Goal: Task Accomplishment & Management: Use online tool/utility

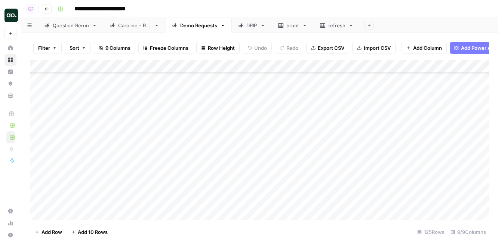
scroll to position [1389, 0]
click at [326, 164] on div "Add Column" at bounding box center [259, 140] width 459 height 160
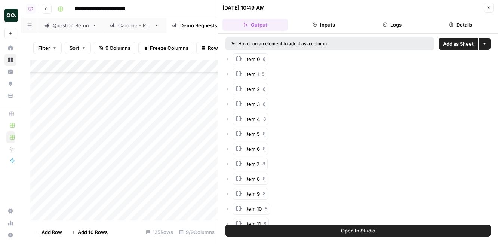
click at [450, 42] on span "Add as Sheet" at bounding box center [458, 43] width 31 height 7
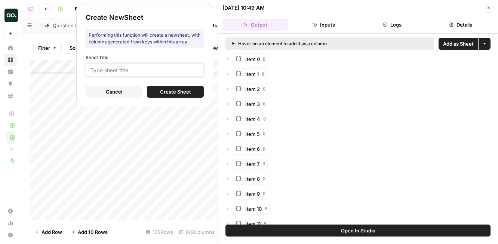
click at [197, 68] on input "Sheet Title" at bounding box center [145, 70] width 108 height 7
type input "parallel"
click at [179, 88] on span "Create Sheet" at bounding box center [175, 91] width 31 height 7
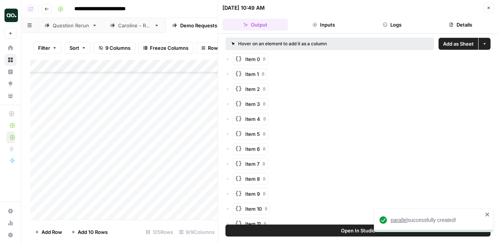
click at [405, 221] on span "parallel" at bounding box center [399, 220] width 17 height 6
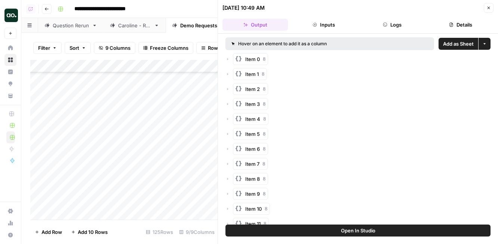
click at [490, 7] on icon "button" at bounding box center [489, 8] width 4 height 4
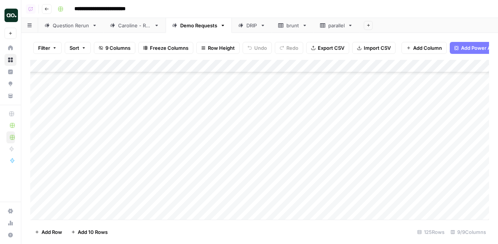
scroll to position [1418, 0]
click at [327, 148] on div "Add Column" at bounding box center [259, 140] width 459 height 160
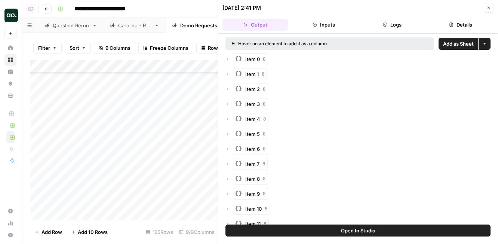
click at [456, 42] on span "Add as Sheet" at bounding box center [458, 43] width 31 height 7
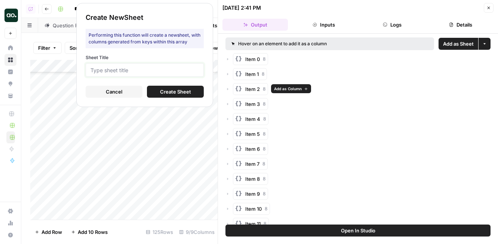
click at [195, 72] on input "Sheet Title" at bounding box center [145, 70] width 108 height 7
type input "bldr"
click at [181, 89] on span "Create Sheet" at bounding box center [175, 91] width 31 height 7
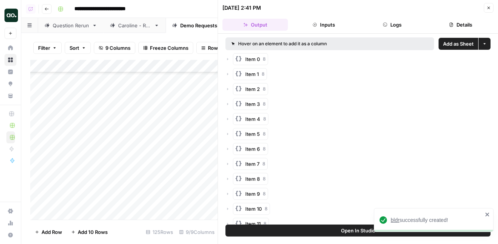
click at [395, 221] on span "bldr" at bounding box center [395, 220] width 9 height 6
click at [487, 7] on icon "button" at bounding box center [489, 8] width 4 height 4
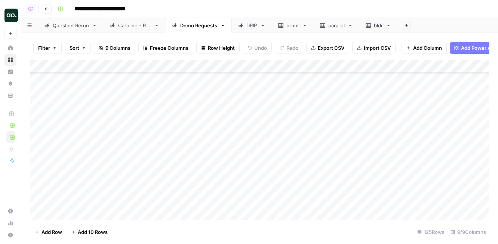
click at [325, 160] on div "Add Column" at bounding box center [259, 140] width 459 height 160
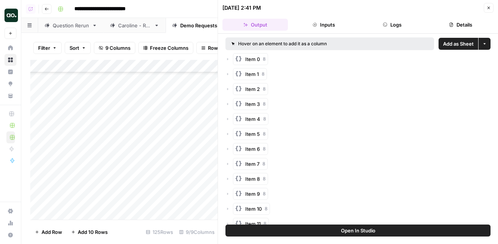
click at [455, 44] on span "Add as Sheet" at bounding box center [458, 43] width 31 height 7
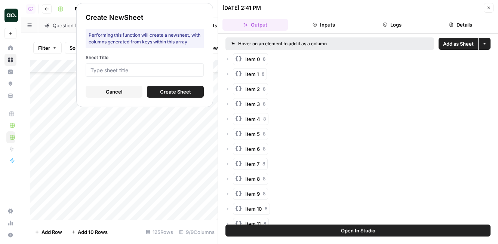
click at [183, 75] on div at bounding box center [145, 69] width 118 height 13
click at [179, 74] on div at bounding box center [145, 69] width 118 height 13
click at [178, 79] on form "Sheet Title Cancel Create Sheet" at bounding box center [145, 75] width 118 height 43
click at [169, 70] on input "Sheet Title" at bounding box center [145, 70] width 108 height 7
type input "lightrx"
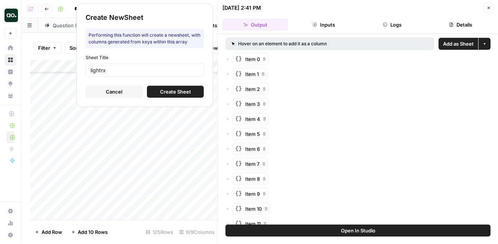
click at [154, 89] on button "Create Sheet" at bounding box center [175, 92] width 57 height 12
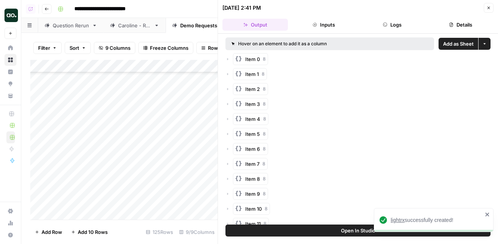
click at [400, 218] on span "lightrx" at bounding box center [398, 220] width 14 height 6
click at [487, 7] on icon "button" at bounding box center [489, 8] width 4 height 4
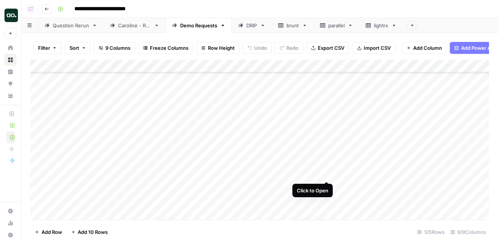
click at [328, 173] on div "Add Column" at bounding box center [259, 140] width 459 height 160
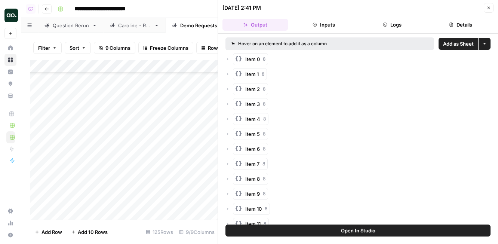
click at [461, 45] on span "Add as Sheet" at bounding box center [458, 43] width 31 height 7
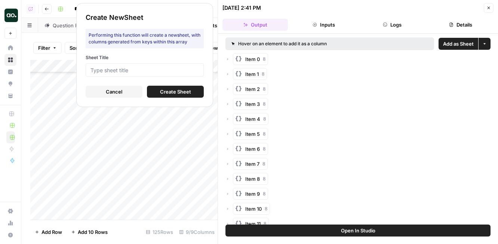
click at [189, 73] on div at bounding box center [145, 69] width 118 height 13
click at [185, 71] on input "Sheet Title" at bounding box center [145, 70] width 108 height 7
type input "deliver"
click at [187, 93] on span "Create Sheet" at bounding box center [175, 91] width 31 height 7
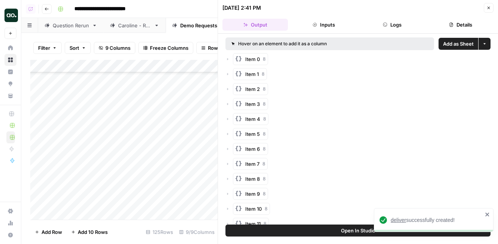
click at [404, 220] on span "deliver" at bounding box center [398, 220] width 15 height 6
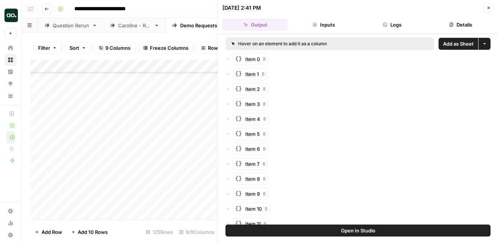
scroll to position [1429, 0]
click at [489, 8] on icon "button" at bounding box center [489, 8] width 4 height 4
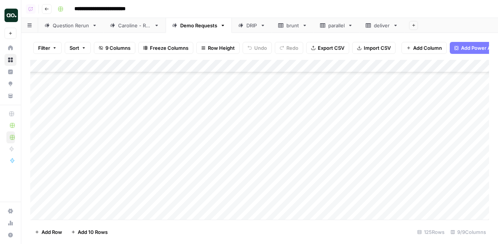
click at [77, 176] on div "Add Column" at bounding box center [259, 140] width 459 height 160
click at [116, 177] on div "Add Column" at bounding box center [259, 140] width 459 height 160
click at [129, 177] on div "Add Column" at bounding box center [259, 140] width 459 height 160
drag, startPoint x: 123, startPoint y: 177, endPoint x: 79, endPoint y: 175, distance: 44.6
click at [79, 175] on body "**********" at bounding box center [249, 122] width 498 height 244
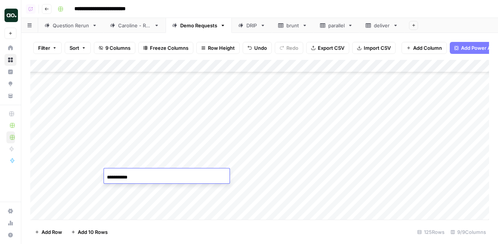
click at [139, 176] on input "**********" at bounding box center [167, 177] width 120 height 9
type input "**********"
click at [284, 174] on div "Add Column" at bounding box center [259, 140] width 459 height 160
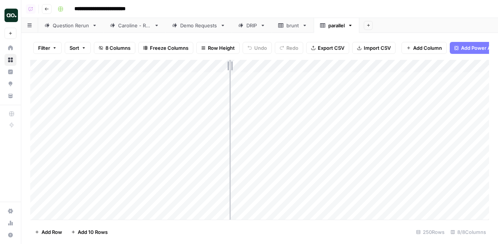
drag, startPoint x: 163, startPoint y: 65, endPoint x: 231, endPoint y: 65, distance: 67.3
click at [231, 65] on div "Add Column" at bounding box center [259, 140] width 459 height 160
click at [101, 67] on div "Add Column" at bounding box center [259, 140] width 459 height 160
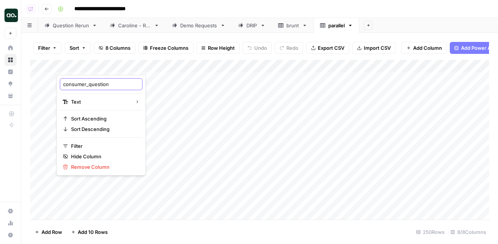
drag, startPoint x: 88, startPoint y: 83, endPoint x: 62, endPoint y: 81, distance: 25.9
click at [62, 81] on div "consumer_question" at bounding box center [101, 84] width 83 height 12
type input "question"
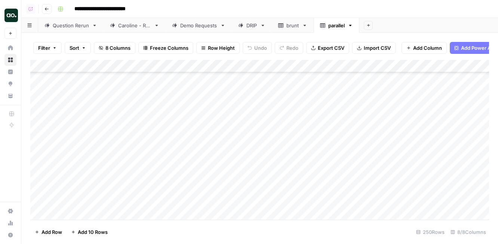
scroll to position [309, 0]
click at [38, 126] on div "Add Column" at bounding box center [259, 140] width 459 height 160
click at [40, 162] on div "Add Column" at bounding box center [259, 140] width 459 height 160
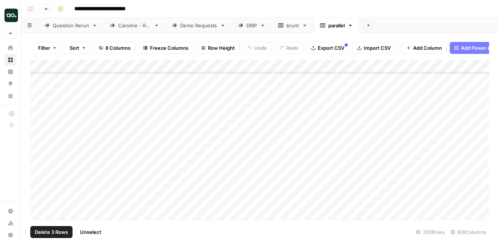
click at [40, 162] on div "Add Column" at bounding box center [259, 140] width 459 height 160
click at [39, 151] on div "Add Column" at bounding box center [259, 140] width 459 height 160
click at [37, 179] on div "Add Column" at bounding box center [259, 140] width 459 height 160
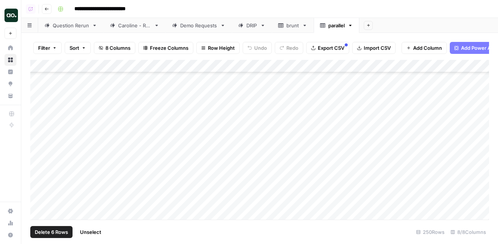
click at [40, 177] on div "Add Column" at bounding box center [259, 140] width 459 height 160
click at [40, 186] on div "Add Column" at bounding box center [259, 140] width 459 height 160
click at [40, 178] on div "Add Column" at bounding box center [259, 140] width 459 height 160
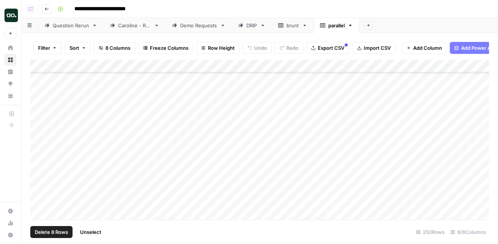
scroll to position [726, 0]
click at [40, 169] on div "Add Column" at bounding box center [259, 140] width 459 height 160
click at [39, 166] on div "Add Column" at bounding box center [259, 140] width 459 height 160
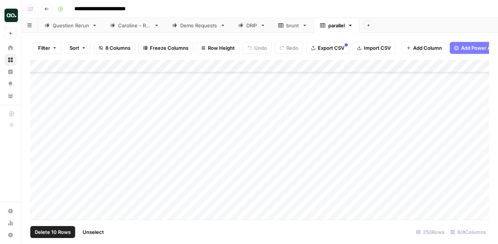
click at [40, 169] on div "Add Column" at bounding box center [259, 140] width 459 height 160
click at [40, 172] on div "Add Column" at bounding box center [259, 140] width 459 height 160
click at [39, 178] on div "Add Column" at bounding box center [259, 140] width 459 height 160
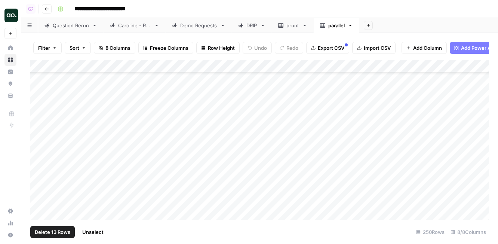
click at [39, 176] on div "Add Column" at bounding box center [259, 140] width 459 height 160
click at [38, 183] on div "Add Column" at bounding box center [259, 140] width 459 height 160
click at [39, 150] on div "Add Column" at bounding box center [259, 140] width 459 height 160
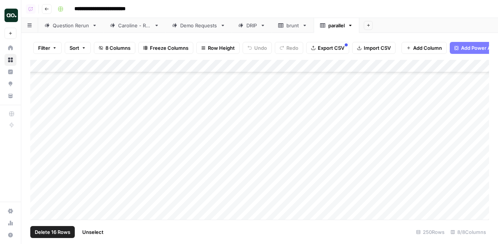
click at [39, 160] on div "Add Column" at bounding box center [259, 140] width 459 height 160
click at [40, 160] on div "Add Column" at bounding box center [259, 140] width 459 height 160
click at [39, 150] on div "Add Column" at bounding box center [259, 140] width 459 height 160
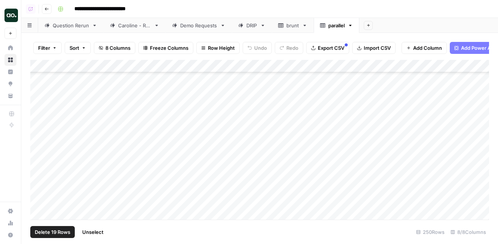
click at [37, 166] on div "Add Column" at bounding box center [259, 140] width 459 height 160
click at [38, 175] on div "Add Column" at bounding box center [259, 140] width 459 height 160
click at [39, 183] on div "Add Column" at bounding box center [259, 140] width 459 height 160
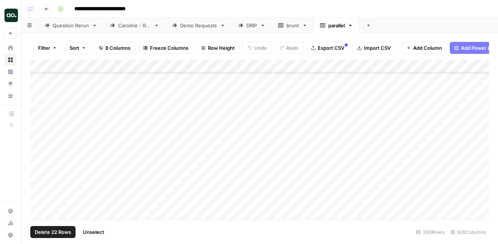
click at [40, 175] on div "Add Column" at bounding box center [259, 140] width 459 height 160
click at [39, 186] on div "Add Column" at bounding box center [259, 140] width 459 height 160
click at [39, 189] on div "Add Column" at bounding box center [259, 140] width 459 height 160
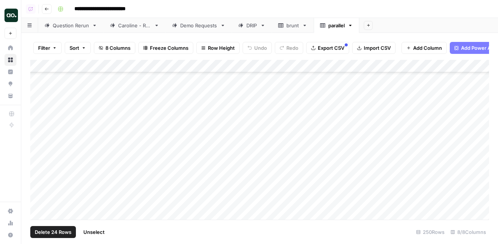
click at [39, 187] on div "Add Column" at bounding box center [259, 140] width 459 height 160
click at [40, 188] on div "Add Column" at bounding box center [259, 140] width 459 height 160
click at [40, 187] on div "Add Column" at bounding box center [259, 140] width 459 height 160
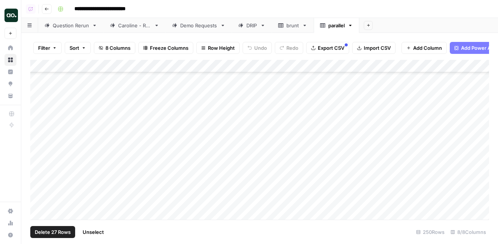
scroll to position [1324, 0]
click at [39, 181] on div "Add Column" at bounding box center [259, 140] width 459 height 160
click at [39, 177] on div "Add Column" at bounding box center [259, 140] width 459 height 160
click at [40, 186] on div "Add Column" at bounding box center [259, 140] width 459 height 160
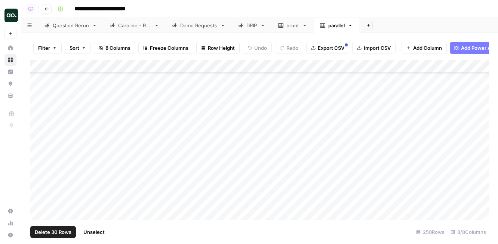
scroll to position [1448, 0]
click at [40, 181] on div "Add Column" at bounding box center [259, 140] width 459 height 160
click at [39, 169] on div "Add Column" at bounding box center [259, 140] width 459 height 160
click at [39, 166] on div "Add Column" at bounding box center [259, 140] width 459 height 160
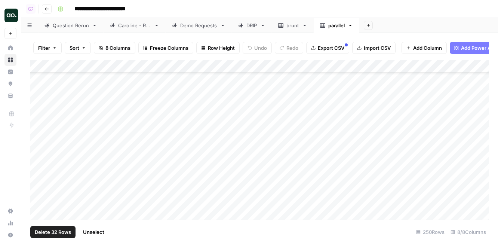
scroll to position [1604, 0]
click at [40, 180] on div "Add Column" at bounding box center [259, 140] width 459 height 160
click at [40, 183] on div "Add Column" at bounding box center [259, 140] width 459 height 160
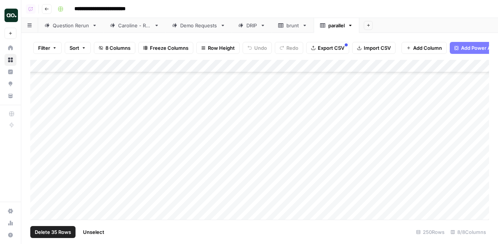
click at [40, 195] on div "Add Column" at bounding box center [259, 140] width 459 height 160
click at [40, 174] on div "Add Column" at bounding box center [259, 140] width 459 height 160
click at [40, 176] on div "Add Column" at bounding box center [259, 140] width 459 height 160
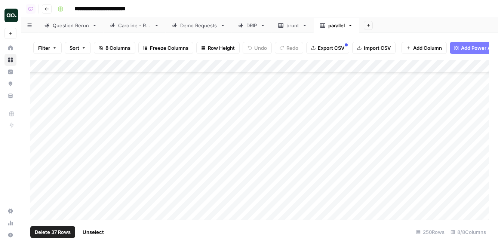
scroll to position [1811, 0]
click at [39, 165] on div "Add Column" at bounding box center [259, 140] width 459 height 160
click at [39, 146] on div "Add Column" at bounding box center [259, 140] width 459 height 160
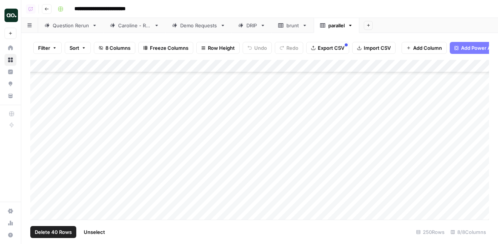
click at [40, 160] on div "Add Column" at bounding box center [259, 140] width 459 height 160
click at [37, 175] on div "Add Column" at bounding box center [259, 140] width 459 height 160
click at [41, 197] on div "Add Column" at bounding box center [259, 140] width 459 height 160
click at [40, 189] on div "Add Column" at bounding box center [259, 140] width 459 height 160
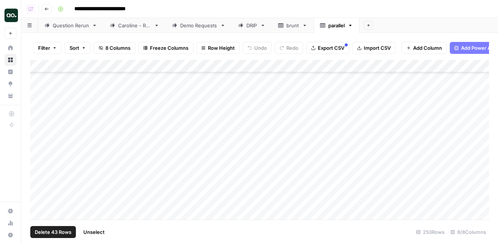
scroll to position [2199, 0]
click at [40, 183] on div "Add Column" at bounding box center [259, 140] width 459 height 160
click at [39, 195] on div "Add Column" at bounding box center [259, 140] width 459 height 160
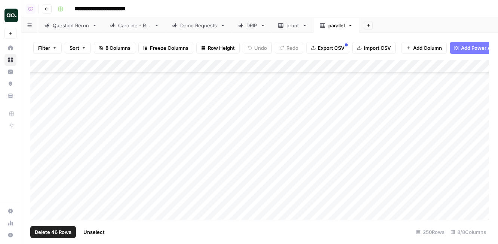
click at [39, 148] on div "Add Column" at bounding box center [259, 140] width 459 height 160
click at [42, 183] on div "Add Column" at bounding box center [259, 140] width 459 height 160
click at [40, 156] on div "Add Column" at bounding box center [259, 140] width 459 height 160
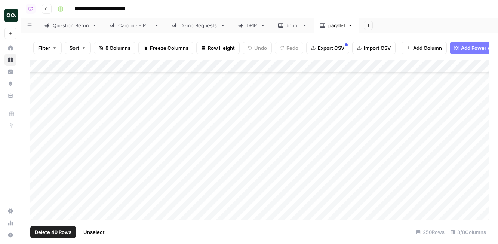
click at [40, 167] on div "Add Column" at bounding box center [259, 140] width 459 height 160
click at [38, 164] on div "Add Column" at bounding box center [259, 140] width 459 height 160
click at [40, 194] on div "Add Column" at bounding box center [259, 140] width 459 height 160
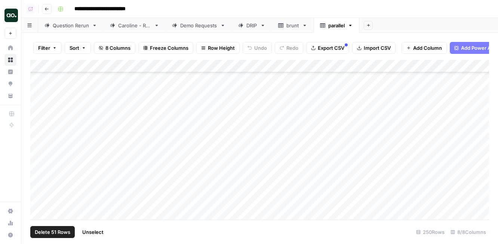
scroll to position [2961, 0]
click at [39, 183] on div "Add Column" at bounding box center [259, 140] width 459 height 160
click at [37, 174] on div "Add Column" at bounding box center [259, 140] width 459 height 160
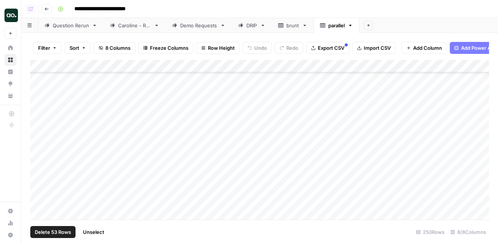
click at [37, 189] on div "Add Column" at bounding box center [259, 140] width 459 height 160
click at [39, 185] on div "Add Column" at bounding box center [259, 140] width 459 height 160
click at [40, 187] on div "Add Column" at bounding box center [259, 140] width 459 height 160
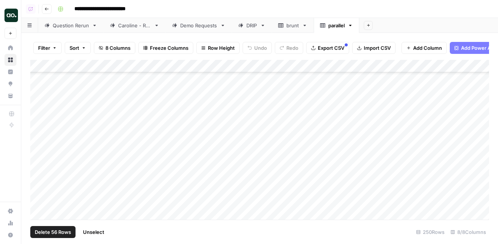
scroll to position [3044, 0]
click at [41, 202] on div "Add Column" at bounding box center [259, 140] width 459 height 160
click at [47, 232] on span "Delete 57 Rows" at bounding box center [53, 231] width 36 height 7
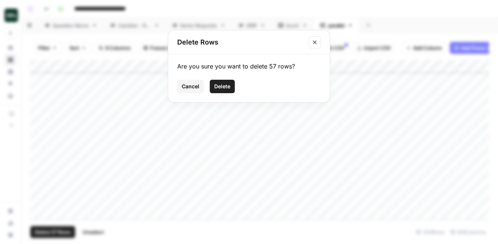
click at [223, 88] on span "Delete" at bounding box center [222, 86] width 16 height 7
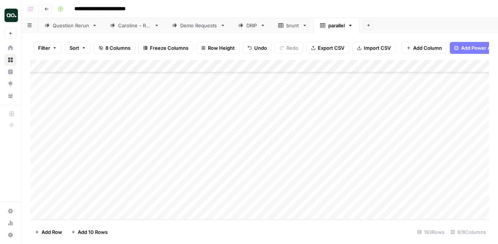
scroll to position [2319, 0]
click at [336, 47] on span "Export CSV" at bounding box center [331, 47] width 27 height 7
drag, startPoint x: 165, startPoint y: 65, endPoint x: 273, endPoint y: 64, distance: 108.1
click at [273, 65] on div "Add Column" at bounding box center [259, 140] width 459 height 160
drag, startPoint x: 273, startPoint y: 64, endPoint x: 287, endPoint y: 64, distance: 13.9
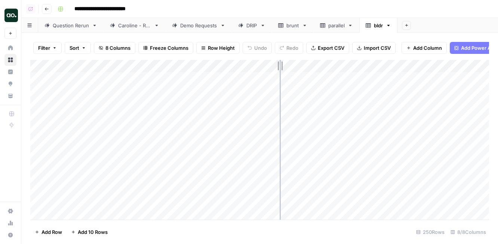
click at [287, 64] on div "Add Column" at bounding box center [259, 140] width 459 height 160
drag, startPoint x: 287, startPoint y: 64, endPoint x: 251, endPoint y: 71, distance: 36.8
click at [251, 71] on div "Add Column" at bounding box center [259, 140] width 459 height 160
click at [205, 67] on div "Add Column" at bounding box center [259, 140] width 459 height 160
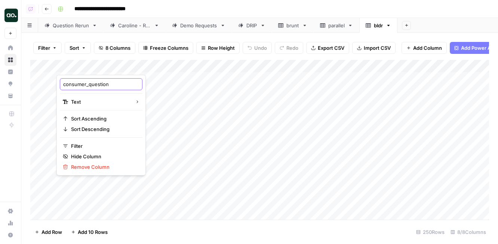
drag, startPoint x: 89, startPoint y: 84, endPoint x: 55, endPoint y: 85, distance: 33.3
click at [55, 85] on body "**********" at bounding box center [249, 122] width 498 height 244
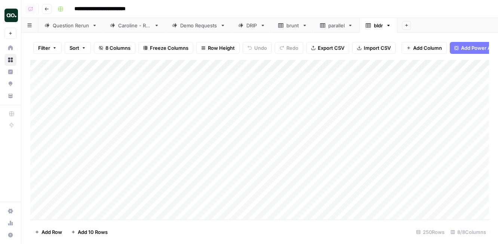
drag, startPoint x: 62, startPoint y: 85, endPoint x: 75, endPoint y: 85, distance: 13.1
click at [77, 67] on div "Add Column" at bounding box center [259, 140] width 459 height 160
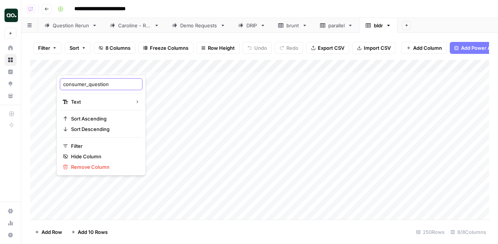
drag, startPoint x: 88, startPoint y: 86, endPoint x: 60, endPoint y: 86, distance: 28.4
click at [60, 86] on div "consumer_question" at bounding box center [101, 84] width 83 height 12
type input "question"
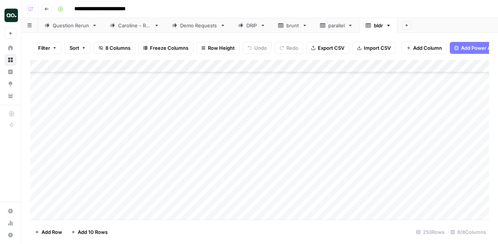
scroll to position [3044, 0]
click at [328, 47] on span "Export CSV" at bounding box center [331, 47] width 27 height 7
click at [391, 25] on icon "button" at bounding box center [388, 25] width 5 height 5
click at [399, 68] on icon "button" at bounding box center [396, 66] width 5 height 5
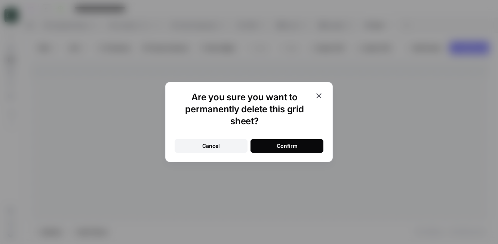
click at [293, 146] on div "Confirm" at bounding box center [287, 145] width 21 height 7
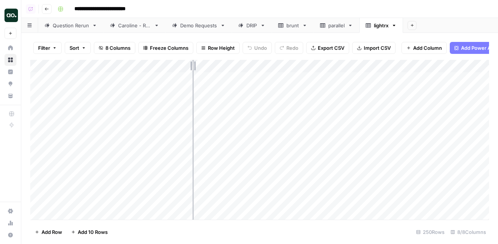
drag, startPoint x: 163, startPoint y: 65, endPoint x: 241, endPoint y: 61, distance: 77.9
click at [241, 61] on div "Add Column" at bounding box center [259, 140] width 459 height 160
click at [40, 136] on div "Add Column" at bounding box center [259, 140] width 459 height 160
click at [40, 148] on div "Add Column" at bounding box center [259, 140] width 459 height 160
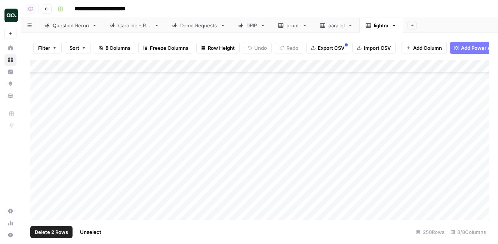
click at [38, 172] on div "Add Column" at bounding box center [259, 140] width 459 height 160
click at [39, 187] on div "Add Column" at bounding box center [259, 140] width 459 height 160
click at [40, 181] on div "Add Column" at bounding box center [259, 140] width 459 height 160
click at [40, 154] on div "Add Column" at bounding box center [259, 140] width 459 height 160
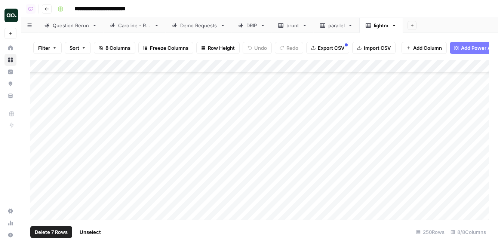
click at [41, 129] on div "Add Column" at bounding box center [259, 140] width 459 height 160
click at [40, 158] on div "Add Column" at bounding box center [259, 140] width 459 height 160
click at [39, 173] on div "Add Column" at bounding box center [259, 140] width 459 height 160
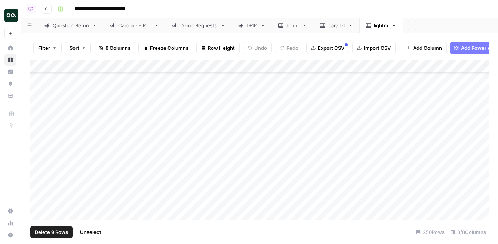
scroll to position [779, 0]
click at [40, 188] on div "Add Column" at bounding box center [259, 140] width 459 height 160
click at [37, 190] on div "Add Column" at bounding box center [259, 140] width 459 height 160
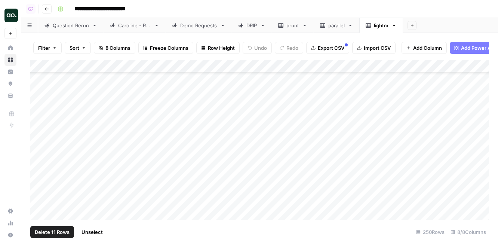
click at [41, 181] on div "Add Column" at bounding box center [259, 140] width 459 height 160
click at [40, 193] on div "Add Column" at bounding box center [259, 140] width 459 height 160
click at [40, 190] on div "Add Column" at bounding box center [259, 140] width 459 height 160
click at [40, 195] on div "Add Column" at bounding box center [259, 140] width 459 height 160
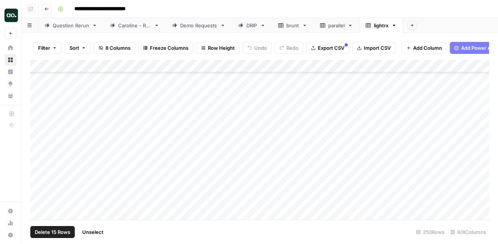
scroll to position [1131, 0]
click at [39, 181] on div "Add Column" at bounding box center [259, 140] width 459 height 160
click at [38, 173] on div "Add Column" at bounding box center [259, 140] width 459 height 160
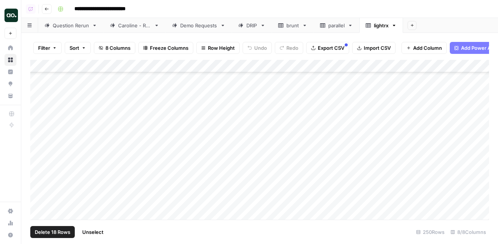
click at [40, 177] on div "Add Column" at bounding box center [259, 140] width 459 height 160
click at [38, 189] on div "Add Column" at bounding box center [259, 140] width 459 height 160
click at [38, 185] on div "Add Column" at bounding box center [259, 140] width 459 height 160
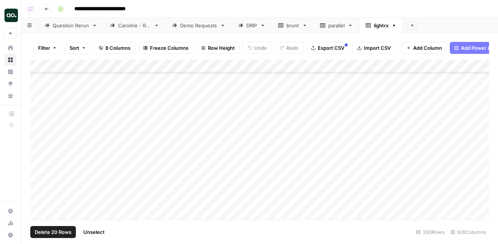
scroll to position [1639, 0]
click at [39, 193] on div "Add Column" at bounding box center [259, 140] width 459 height 160
click at [39, 191] on div "Add Column" at bounding box center [259, 140] width 459 height 160
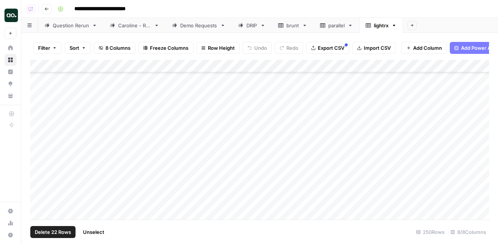
click at [39, 187] on div "Add Column" at bounding box center [259, 140] width 459 height 160
click at [39, 181] on div "Add Column" at bounding box center [259, 140] width 459 height 160
click at [39, 172] on div "Add Column" at bounding box center [259, 140] width 459 height 160
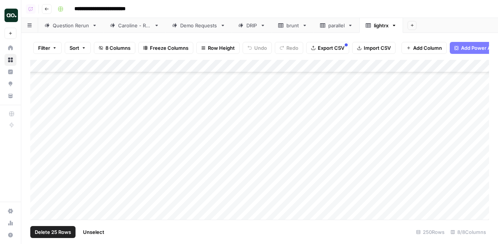
scroll to position [1906, 0]
click at [40, 168] on div "Add Column" at bounding box center [259, 140] width 459 height 160
click at [41, 171] on div "Add Column" at bounding box center [259, 140] width 459 height 160
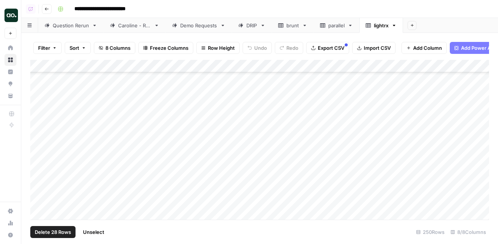
click at [41, 173] on div "Add Column" at bounding box center [259, 140] width 459 height 160
click at [40, 180] on div "Add Column" at bounding box center [259, 140] width 459 height 160
click at [41, 193] on div "Add Column" at bounding box center [259, 140] width 459 height 160
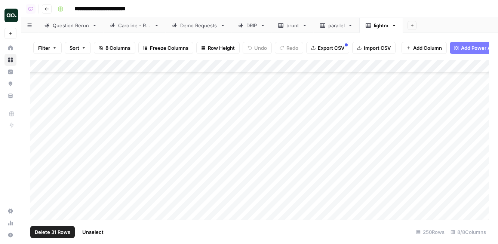
click at [40, 181] on div "Add Column" at bounding box center [259, 140] width 459 height 160
click at [40, 189] on div "Add Column" at bounding box center [259, 140] width 459 height 160
click at [39, 184] on div "Add Column" at bounding box center [259, 140] width 459 height 160
click at [39, 193] on div "Add Column" at bounding box center [259, 140] width 459 height 160
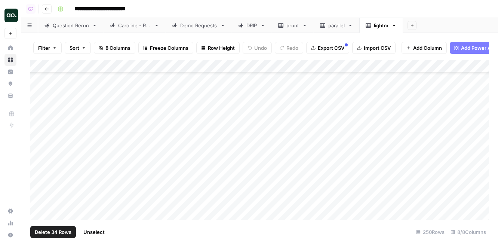
scroll to position [2213, 0]
click at [40, 182] on div "Add Column" at bounding box center [259, 140] width 459 height 160
click at [40, 181] on div "Add Column" at bounding box center [259, 140] width 459 height 160
click at [40, 175] on div "Add Column" at bounding box center [259, 140] width 459 height 160
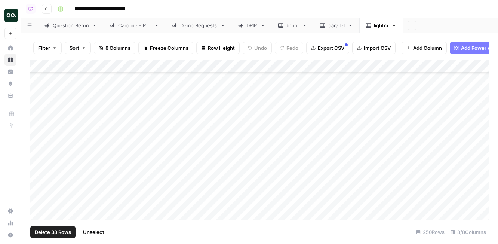
click at [39, 187] on div "Add Column" at bounding box center [259, 140] width 459 height 160
click at [39, 185] on div "Add Column" at bounding box center [259, 140] width 459 height 160
click at [39, 173] on div "Add Column" at bounding box center [259, 140] width 459 height 160
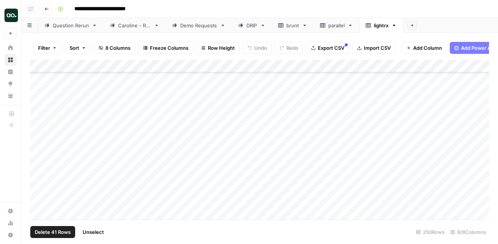
click at [39, 183] on div "Add Column" at bounding box center [259, 140] width 459 height 160
click at [40, 165] on div "Add Column" at bounding box center [259, 140] width 459 height 160
click at [40, 167] on div "Add Column" at bounding box center [259, 140] width 459 height 160
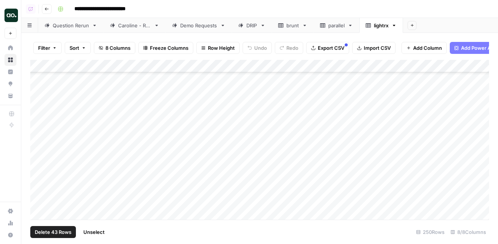
scroll to position [2458, 0]
click at [39, 180] on div "Add Column" at bounding box center [259, 140] width 459 height 160
click at [39, 178] on div "Add Column" at bounding box center [259, 140] width 459 height 160
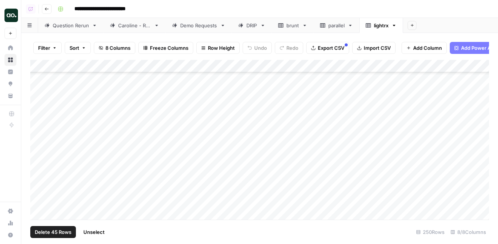
click at [39, 178] on div "Add Column" at bounding box center [259, 140] width 459 height 160
click at [40, 183] on div "Add Column" at bounding box center [259, 140] width 459 height 160
click at [39, 185] on div "Add Column" at bounding box center [259, 140] width 459 height 160
click at [40, 196] on div "Add Column" at bounding box center [259, 140] width 459 height 160
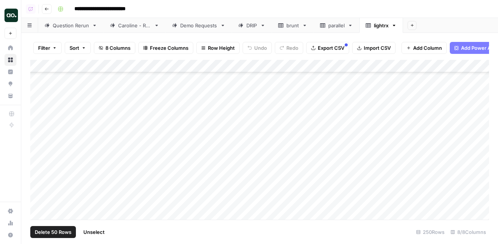
click at [40, 186] on div "Add Column" at bounding box center [259, 140] width 459 height 160
click at [39, 176] on div "Add Column" at bounding box center [259, 140] width 459 height 160
click at [39, 183] on div "Add Column" at bounding box center [259, 140] width 459 height 160
click at [40, 173] on div "Add Column" at bounding box center [259, 140] width 459 height 160
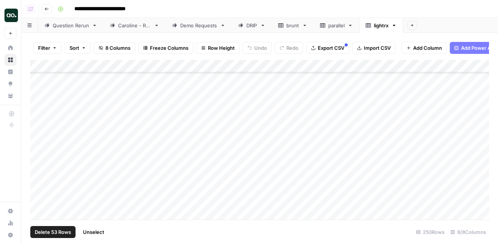
scroll to position [2779, 0]
click at [39, 185] on div "Add Column" at bounding box center [259, 140] width 459 height 160
click at [39, 184] on div "Add Column" at bounding box center [259, 140] width 459 height 160
click at [40, 196] on div "Add Column" at bounding box center [259, 140] width 459 height 160
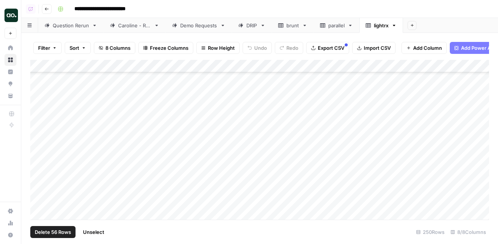
scroll to position [2821, 0]
click at [39, 182] on div "Add Column" at bounding box center [259, 140] width 459 height 160
click at [39, 189] on div "Add Column" at bounding box center [259, 140] width 459 height 160
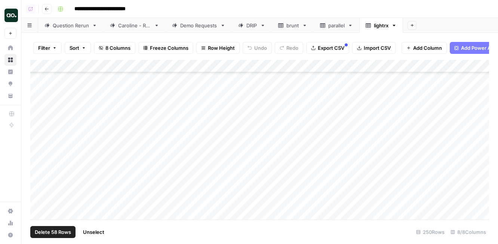
click at [40, 179] on div "Add Column" at bounding box center [259, 140] width 459 height 160
click at [40, 176] on div "Add Column" at bounding box center [259, 140] width 459 height 160
click at [39, 187] on div "Add Column" at bounding box center [259, 140] width 459 height 160
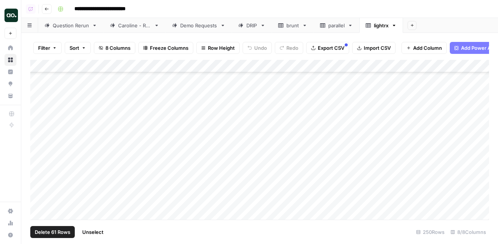
scroll to position [3044, 0]
click at [64, 232] on span "Delete 61 Rows" at bounding box center [53, 231] width 36 height 7
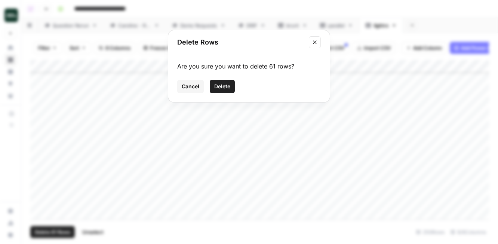
click at [225, 87] on span "Delete" at bounding box center [222, 86] width 16 height 7
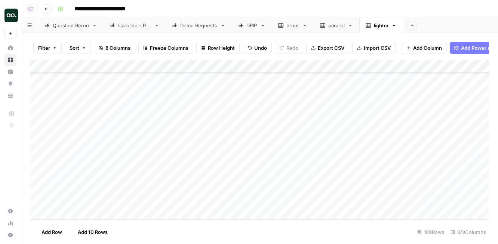
scroll to position [2269, 0]
click at [106, 66] on div "Add Column" at bounding box center [259, 140] width 459 height 160
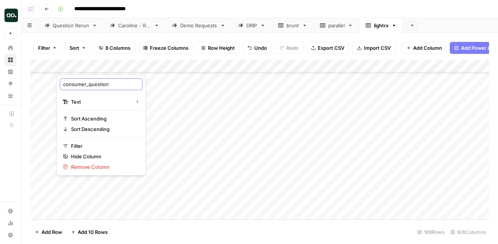
drag, startPoint x: 89, startPoint y: 86, endPoint x: 57, endPoint y: 82, distance: 32.4
click at [57, 82] on div "consumer_question Text Sort Ascending Sort Descending Filter Hide Column Remove…" at bounding box center [100, 125] width 89 height 101
type input "question"
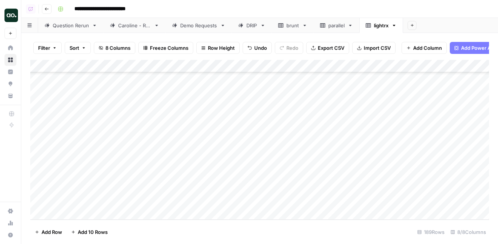
click at [318, 50] on span "Export CSV" at bounding box center [331, 47] width 27 height 7
click at [397, 26] on icon "button" at bounding box center [394, 25] width 5 height 5
click at [414, 64] on span "Delete Sheet" at bounding box center [426, 66] width 36 height 7
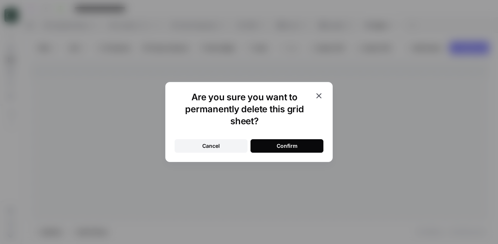
click at [276, 141] on button "Confirm" at bounding box center [287, 145] width 73 height 13
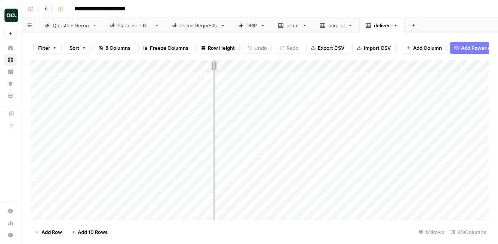
drag, startPoint x: 165, startPoint y: 65, endPoint x: 242, endPoint y: 65, distance: 76.7
click at [242, 65] on div "Add Column" at bounding box center [259, 140] width 459 height 160
drag, startPoint x: 242, startPoint y: 65, endPoint x: 235, endPoint y: 65, distance: 7.1
click at [235, 65] on div "Add Column" at bounding box center [259, 140] width 459 height 160
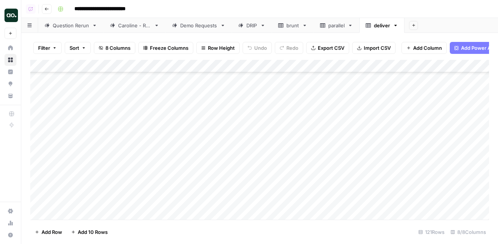
click at [76, 120] on div "Add Column" at bounding box center [259, 140] width 459 height 160
click at [42, 148] on div "Add Column" at bounding box center [259, 140] width 459 height 160
click at [40, 144] on div "Add Column" at bounding box center [259, 140] width 459 height 160
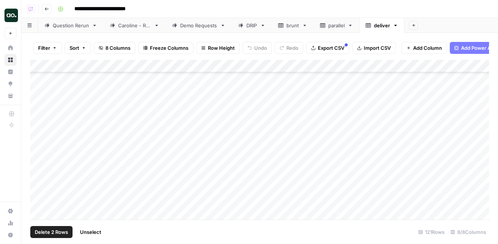
scroll to position [826, 0]
click at [39, 181] on div "Add Column" at bounding box center [259, 140] width 459 height 160
click at [40, 192] on div "Add Column" at bounding box center [259, 140] width 459 height 160
click at [40, 205] on div "Add Column" at bounding box center [259, 140] width 459 height 160
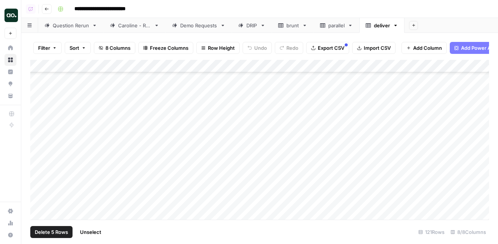
click at [38, 187] on div "Add Column" at bounding box center [259, 140] width 459 height 160
click at [38, 200] on div "Add Column" at bounding box center [259, 140] width 459 height 160
click at [39, 193] on div "Add Column" at bounding box center [259, 140] width 459 height 160
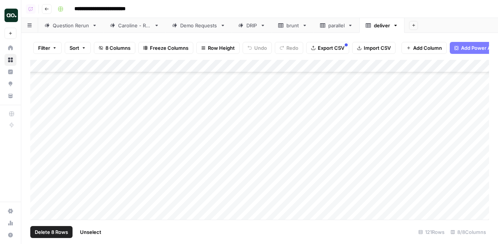
click at [40, 194] on div "Add Column" at bounding box center [259, 140] width 459 height 160
click at [40, 193] on div "Add Column" at bounding box center [259, 140] width 459 height 160
click at [39, 141] on div "Add Column" at bounding box center [259, 140] width 459 height 160
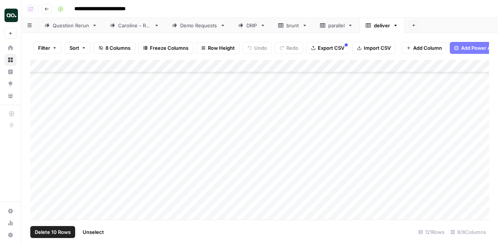
scroll to position [1404, 0]
click at [50, 231] on span "Delete 10 Rows" at bounding box center [53, 231] width 36 height 7
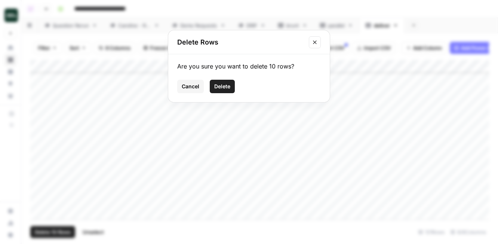
click at [221, 86] on span "Delete" at bounding box center [222, 86] width 16 height 7
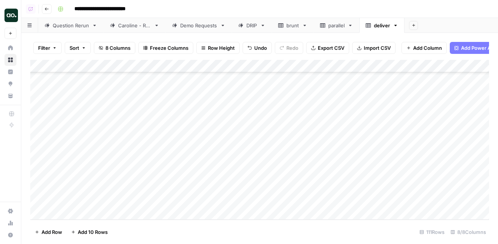
scroll to position [1277, 0]
click at [95, 65] on div "Add Column" at bounding box center [259, 140] width 459 height 160
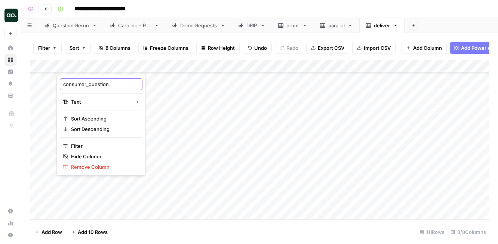
drag, startPoint x: 88, startPoint y: 87, endPoint x: 47, endPoint y: 87, distance: 41.1
click at [47, 87] on body "**********" at bounding box center [249, 122] width 498 height 244
drag, startPoint x: 63, startPoint y: 86, endPoint x: 88, endPoint y: 86, distance: 25.4
click at [88, 86] on input "consumer_question" at bounding box center [101, 83] width 76 height 7
type input "question"
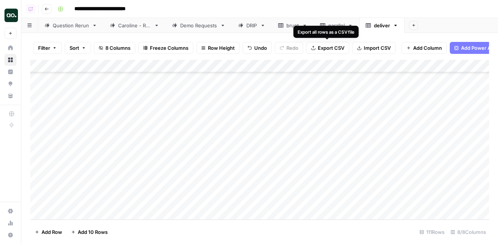
click at [331, 49] on span "Export CSV" at bounding box center [331, 47] width 27 height 7
